Goal: Task Accomplishment & Management: Manage account settings

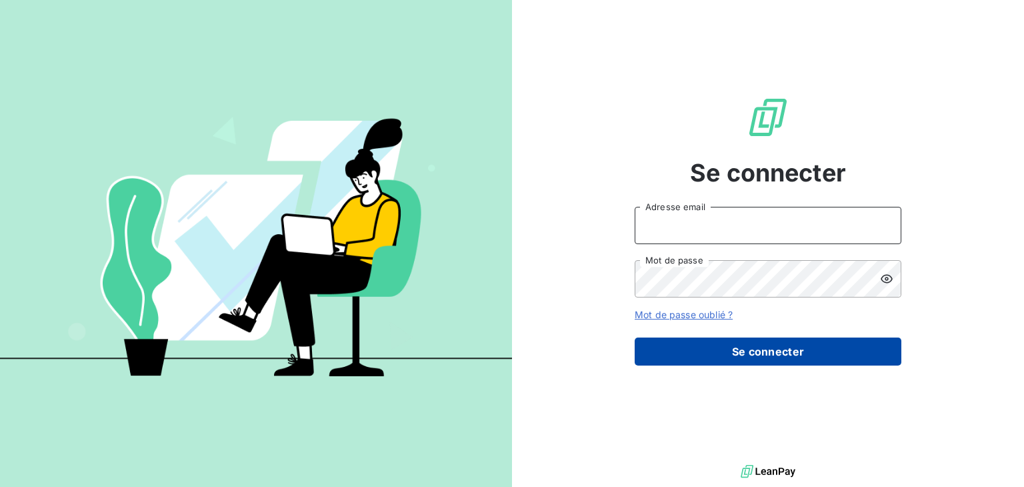
type input "[EMAIL_ADDRESS][DOMAIN_NAME]"
click at [794, 353] on button "Se connecter" at bounding box center [768, 351] width 267 height 28
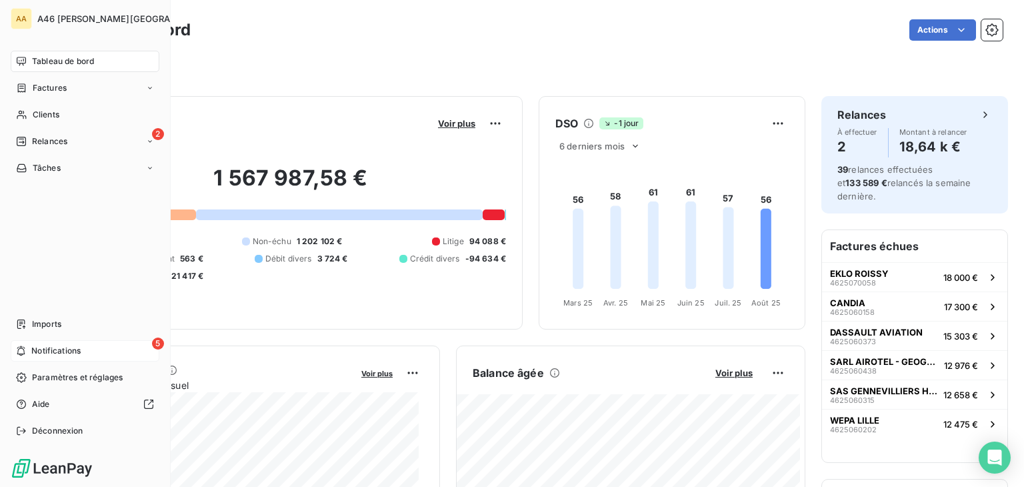
click at [38, 347] on span "Notifications" at bounding box center [55, 351] width 49 height 12
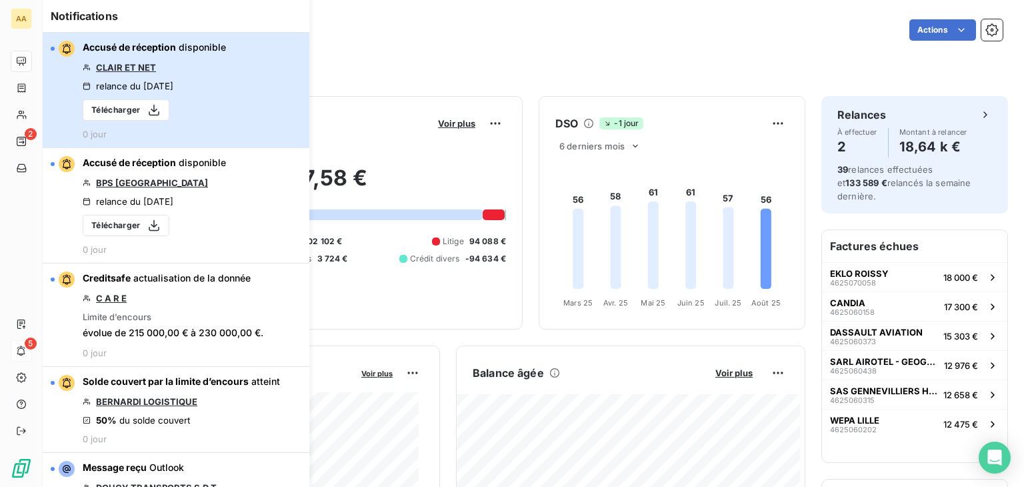
click at [237, 89] on button "Accusé de réception disponible CLAIR ET NET relance du 14 août 2025 Télécharger…" at bounding box center [176, 90] width 267 height 115
